Goal: Task Accomplishment & Management: Manage account settings

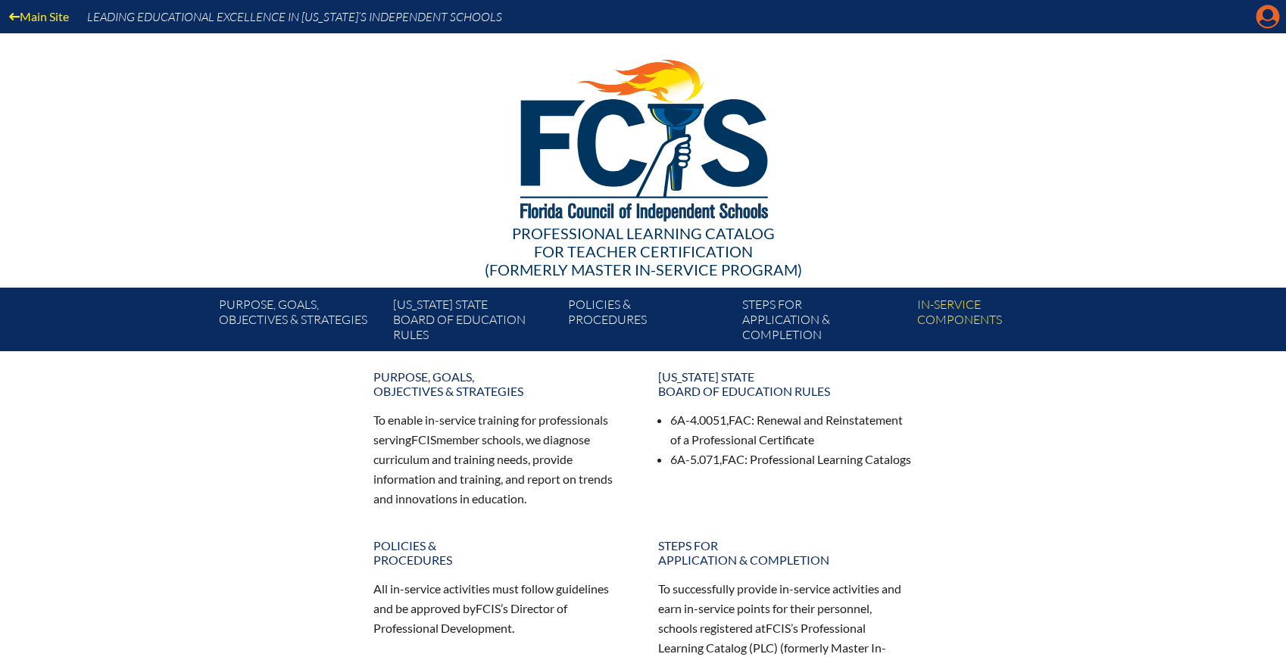
click at [1272, 18] on icon at bounding box center [1267, 16] width 23 height 23
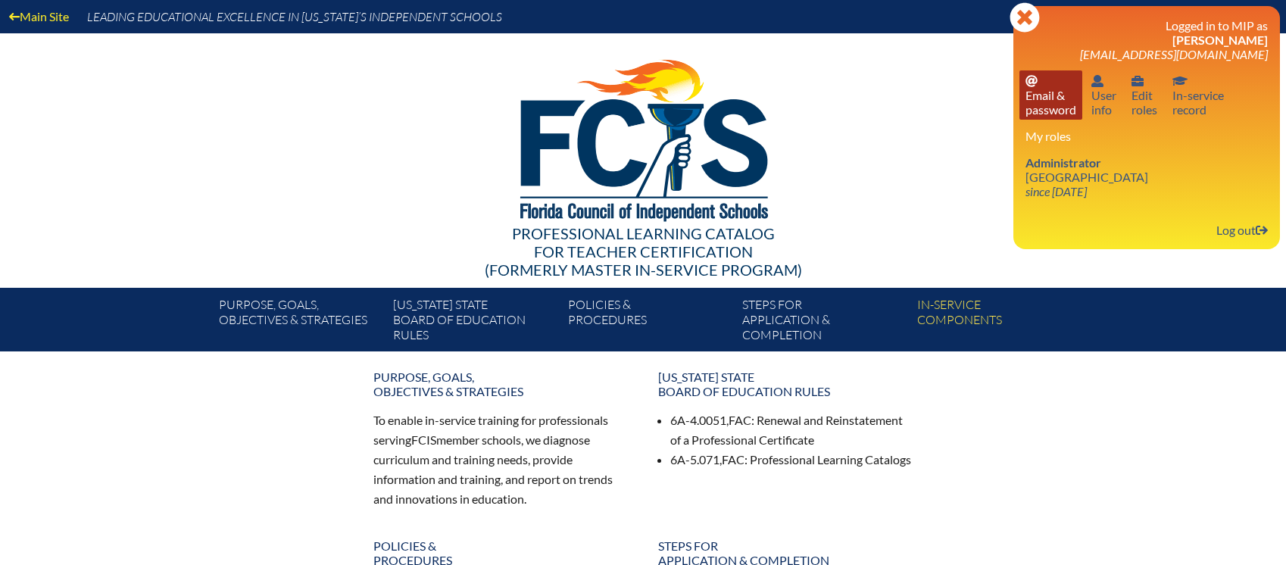
click at [1051, 100] on link "Email password Email & password" at bounding box center [1050, 94] width 63 height 49
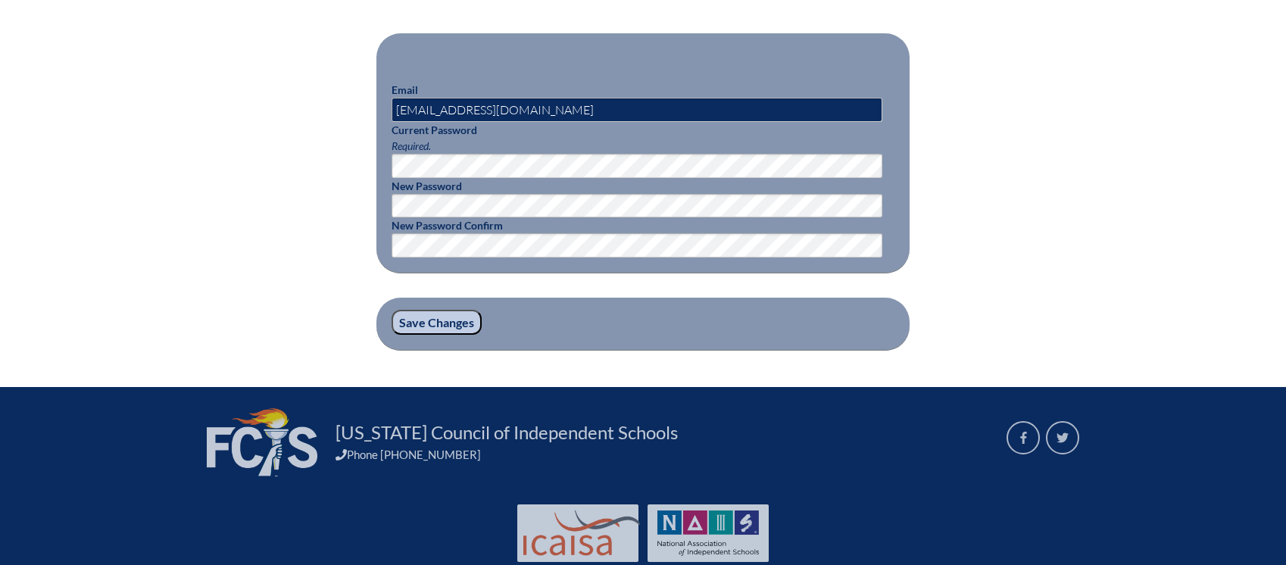
scroll to position [469, 0]
click at [463, 113] on input "[EMAIL_ADDRESS][DOMAIN_NAME]" at bounding box center [636, 110] width 491 height 24
click at [464, 112] on input "[EMAIL_ADDRESS][DOMAIN_NAME]" at bounding box center [636, 110] width 491 height 24
click at [461, 110] on input "[EMAIL_ADDRESS][DOMAIN_NAME]" at bounding box center [636, 110] width 491 height 24
type input "karant@lhprep.org"
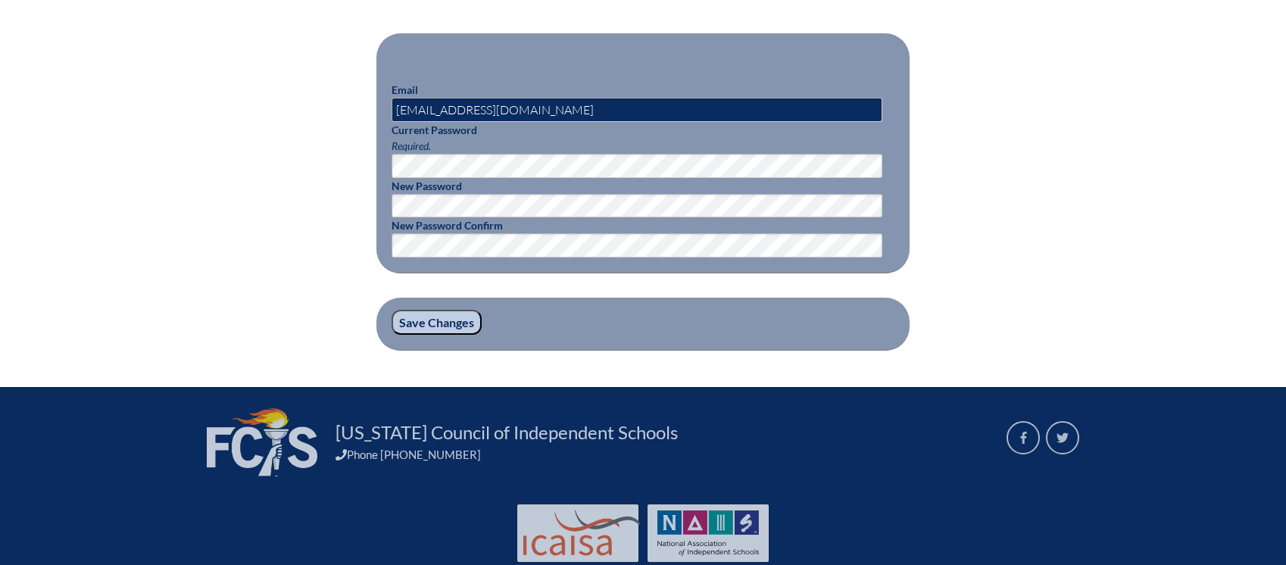
click at [554, 129] on p "Current Password Required." at bounding box center [642, 150] width 503 height 56
click at [444, 318] on input "Save Changes" at bounding box center [436, 323] width 90 height 26
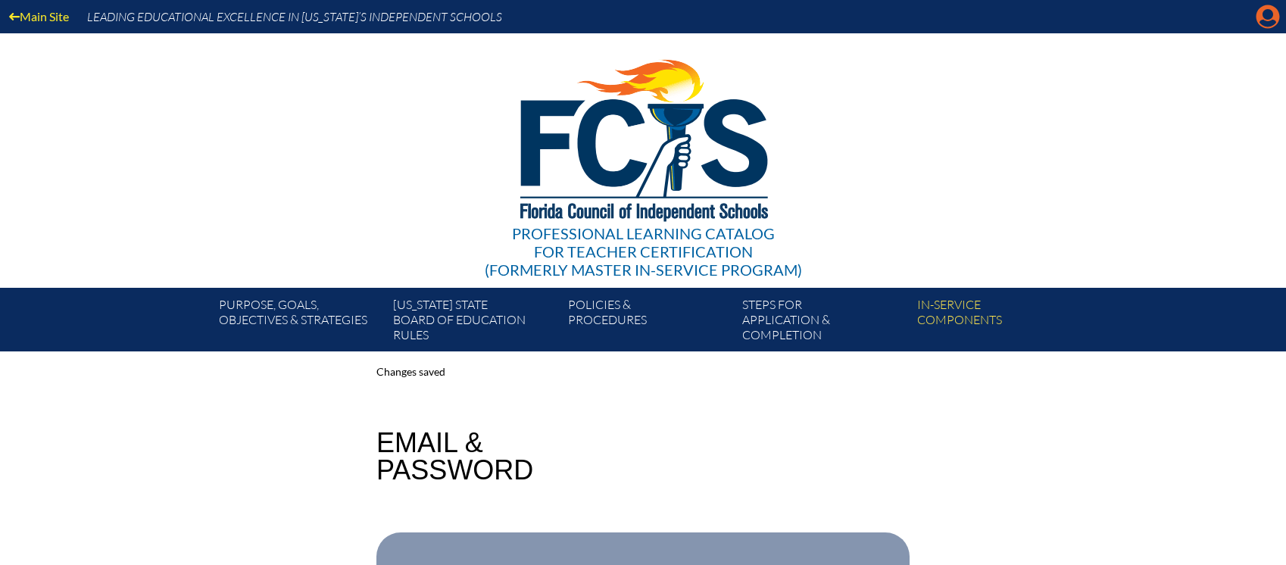
click at [1262, 18] on icon at bounding box center [1267, 16] width 23 height 23
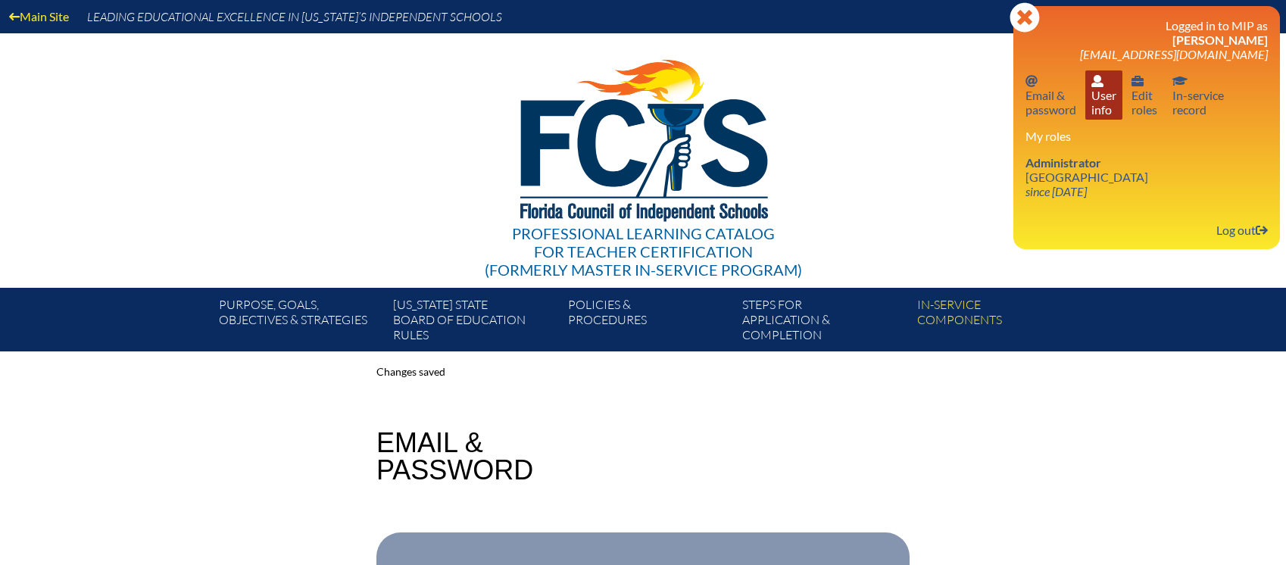
click at [1108, 98] on link "User info User info" at bounding box center [1103, 94] width 37 height 49
